Goal: Use online tool/utility: Utilize a website feature to perform a specific function

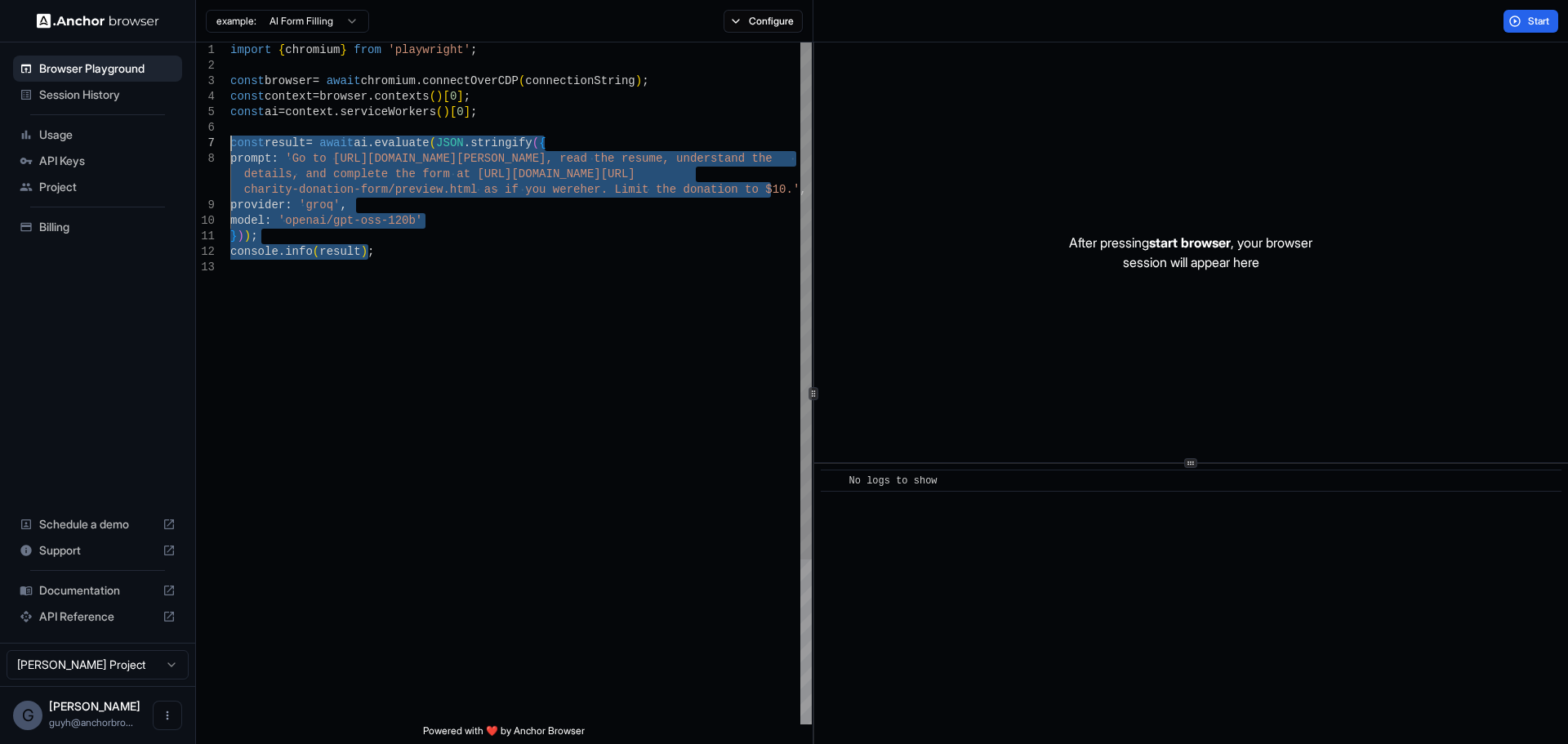
drag, startPoint x: 439, startPoint y: 329, endPoint x: 215, endPoint y: 149, distance: 287.4
click at [230, 149] on div "import { chromium } from 'playwright' ; const browser = await chromium . connec…" at bounding box center [521, 493] width 581 height 900
type textarea "**********"
click at [769, 23] on button "Configure" at bounding box center [763, 21] width 79 height 23
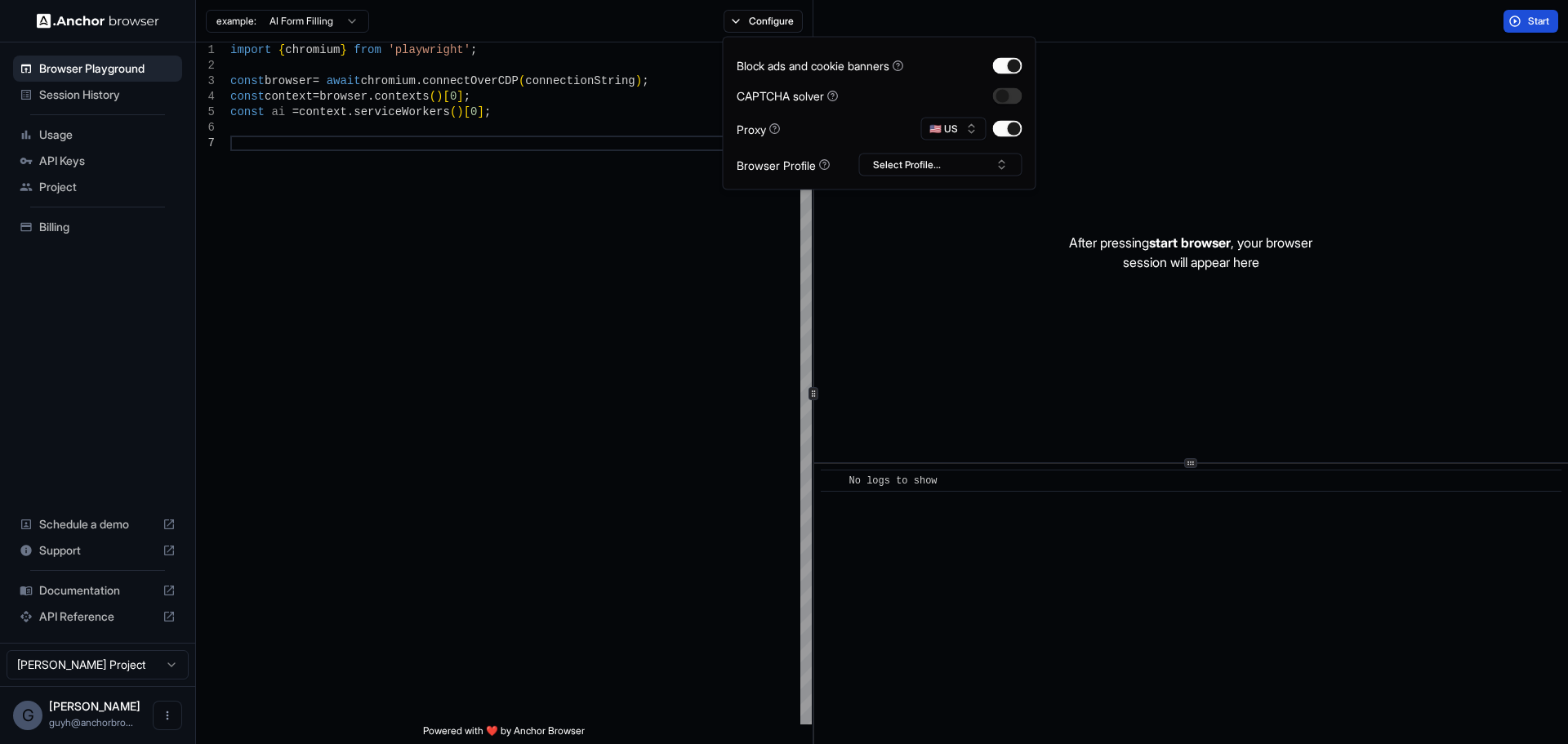
click at [1534, 24] on span "Start" at bounding box center [1539, 21] width 23 height 13
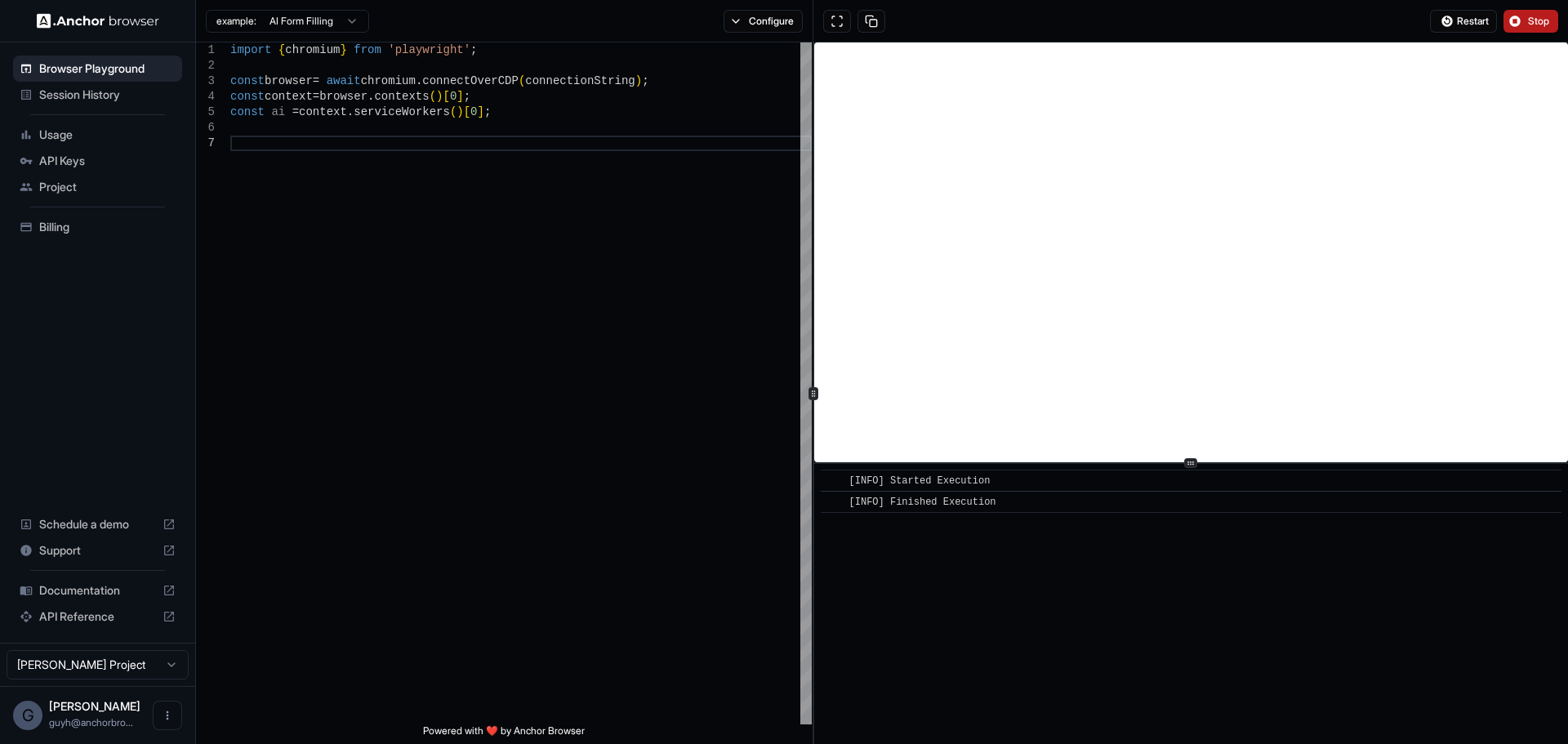
click at [1524, 21] on button "Stop" at bounding box center [1530, 21] width 55 height 23
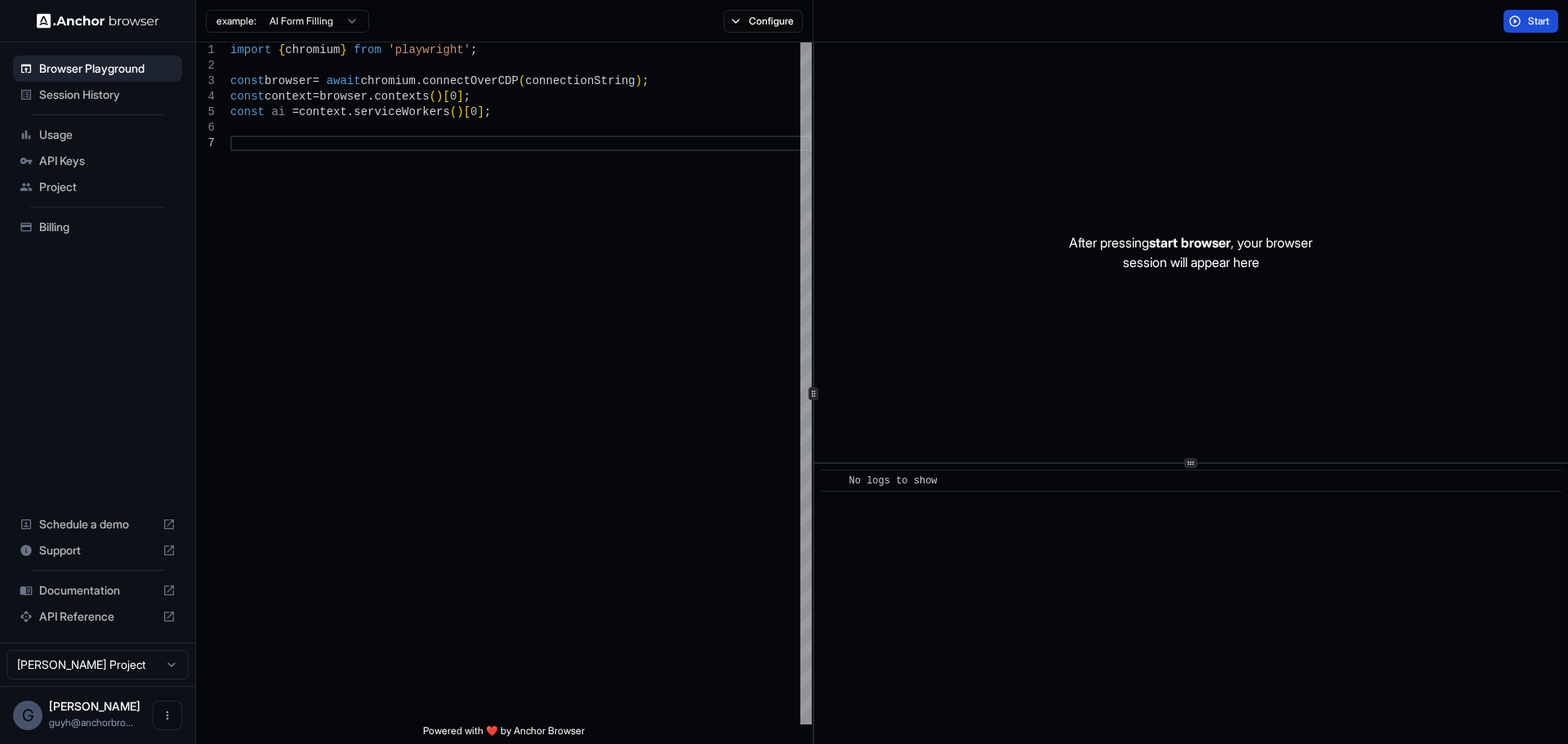
click at [1523, 14] on button "Start" at bounding box center [1530, 21] width 55 height 23
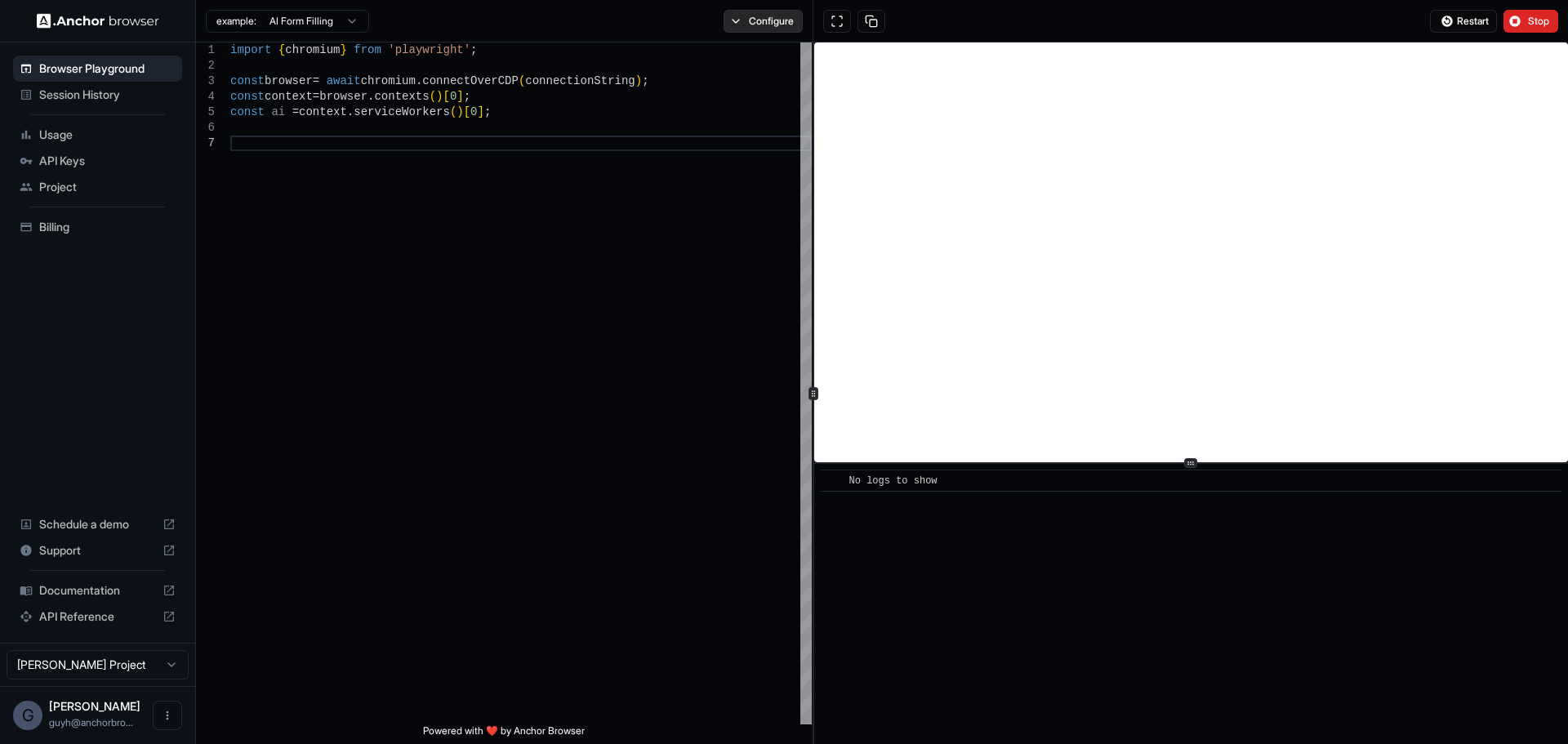
click at [760, 20] on button "Configure" at bounding box center [763, 21] width 79 height 23
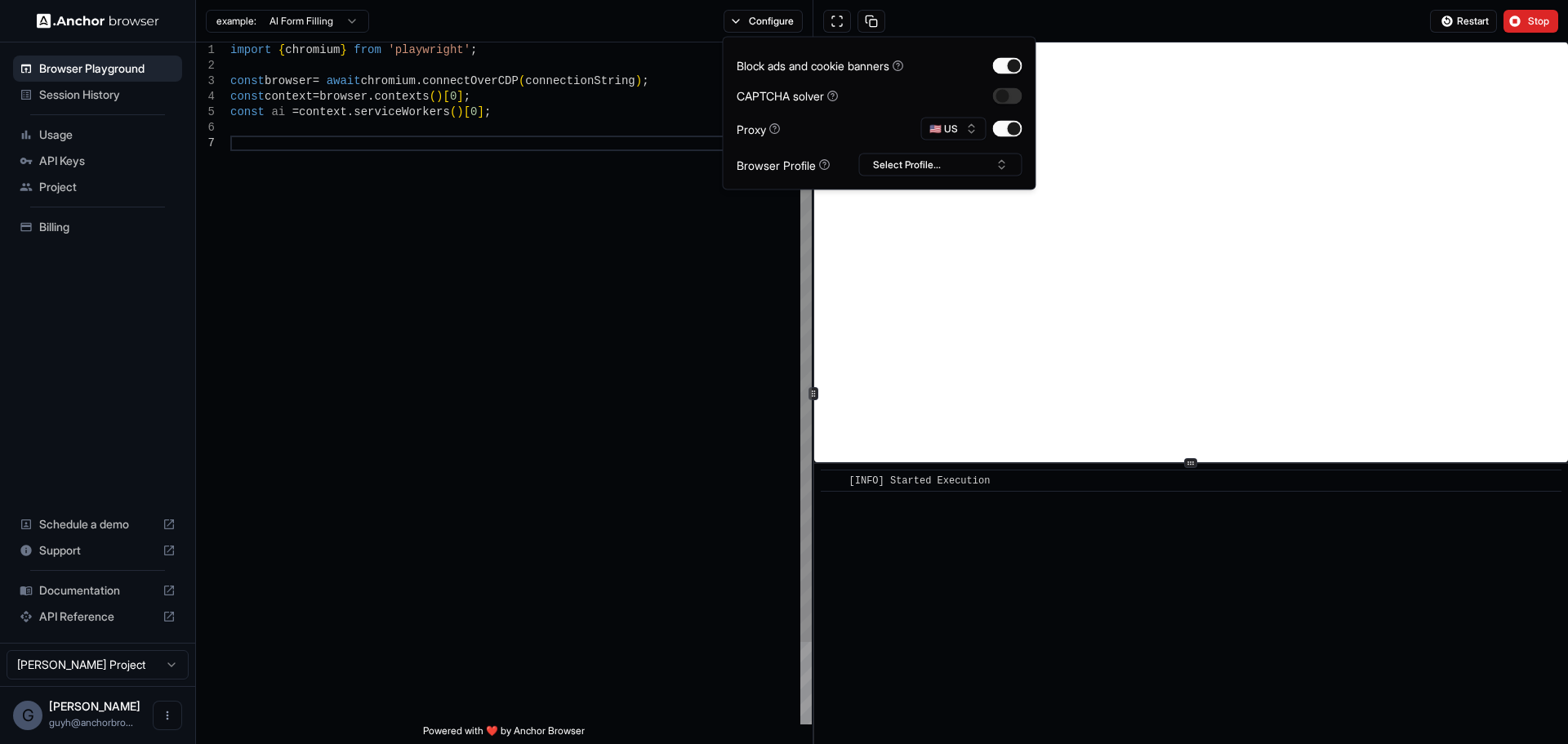
click at [597, 348] on div "import { chromium } from 'playwright' ; const browser = await chromium . connec…" at bounding box center [521, 430] width 581 height 775
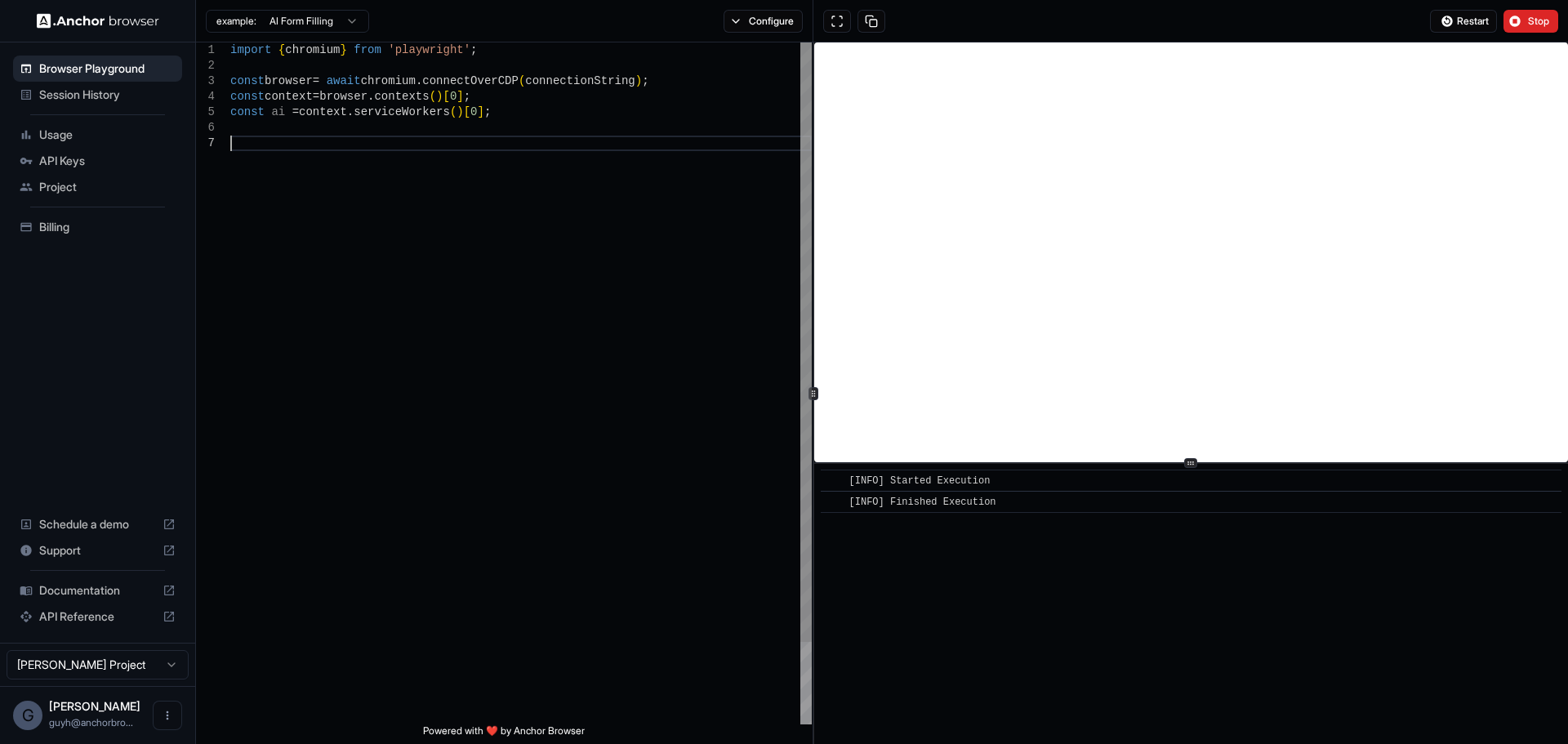
drag, startPoint x: 1341, startPoint y: 35, endPoint x: 497, endPoint y: 352, distance: 901.6
click at [497, 352] on div "import { chromium } from 'playwright' ; const browser = await chromium . connec…" at bounding box center [521, 430] width 581 height 775
